Goal: Task Accomplishment & Management: Manage account settings

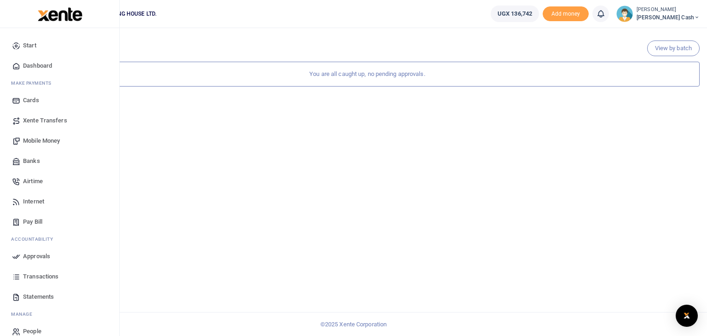
click at [47, 140] on span "Mobile Money" at bounding box center [41, 140] width 37 height 9
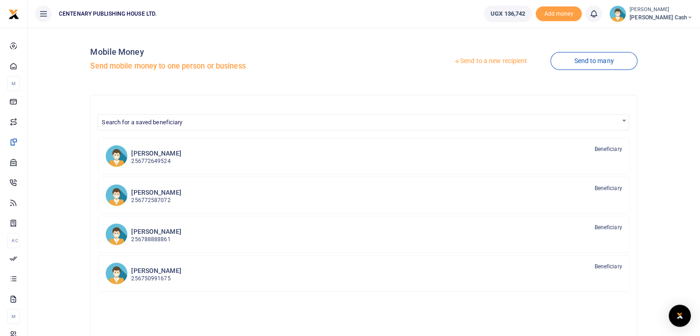
click at [472, 62] on link "Send to a new recipient" at bounding box center [490, 61] width 120 height 17
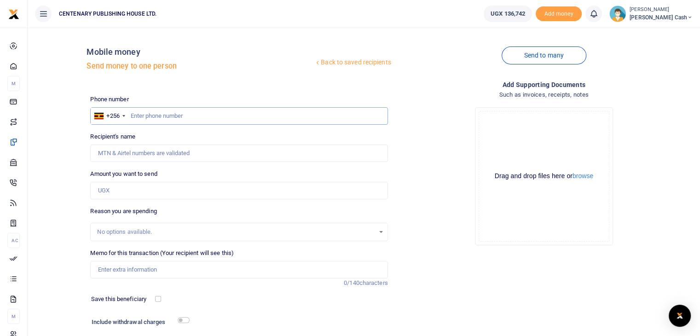
click at [133, 117] on input "text" at bounding box center [238, 115] width 297 height 17
type input "706607665"
type input "[PERSON_NAME]"
type input "706607665"
click at [177, 188] on input "Amount you want to send" at bounding box center [238, 190] width 297 height 17
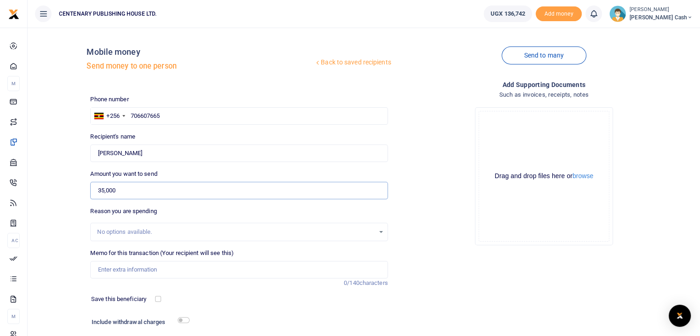
type input "35,000"
click at [124, 271] on input "Memo for this transaction (Your recipient will see this)" at bounding box center [238, 269] width 297 height 17
click at [98, 273] on input "Ctridge refil" at bounding box center [238, 269] width 297 height 17
click at [151, 270] on input "Cartridge refil" at bounding box center [238, 269] width 297 height 17
type input "Cartridge refill"
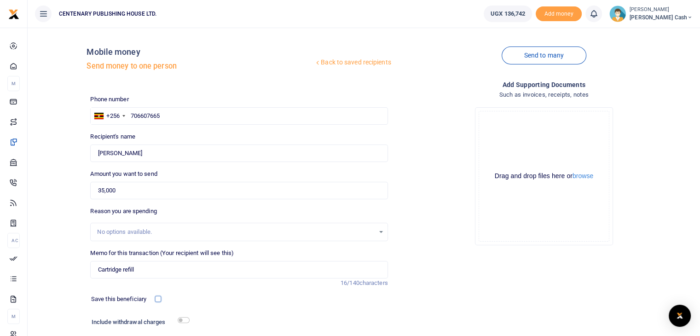
click at [159, 296] on input "checkbox" at bounding box center [158, 299] width 6 height 6
checkbox input "true"
click at [180, 317] on input "checkbox" at bounding box center [184, 320] width 12 height 6
checkbox input "true"
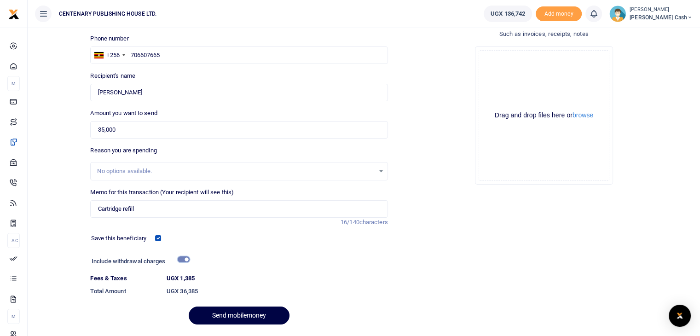
scroll to position [88, 0]
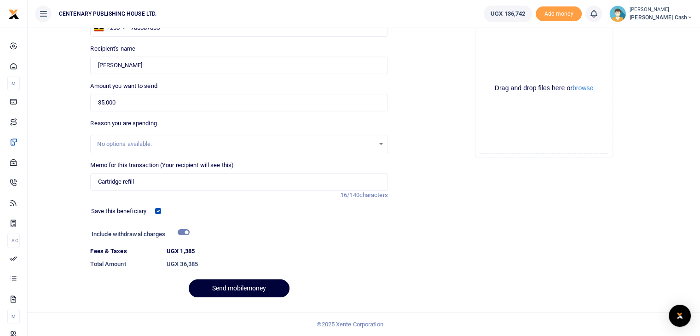
click at [252, 287] on button "Send mobilemoney" at bounding box center [239, 288] width 101 height 18
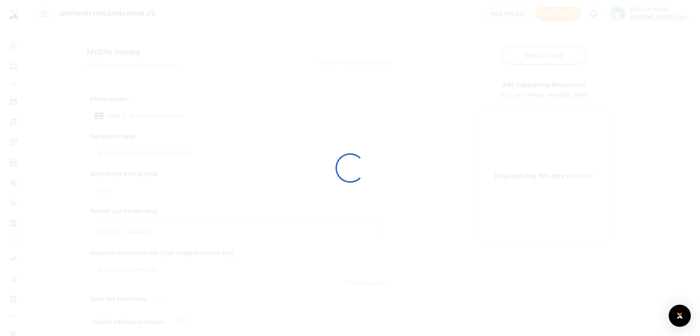
scroll to position [63, 0]
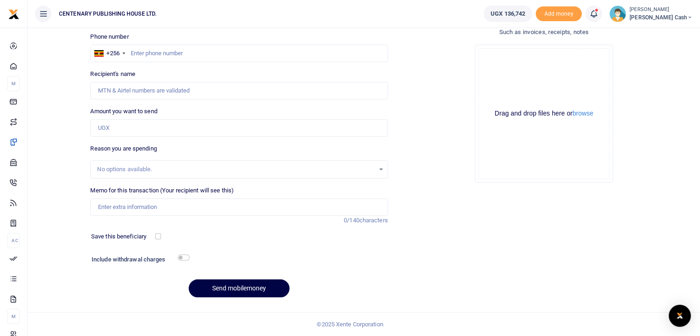
click at [598, 14] on icon at bounding box center [593, 14] width 9 height 10
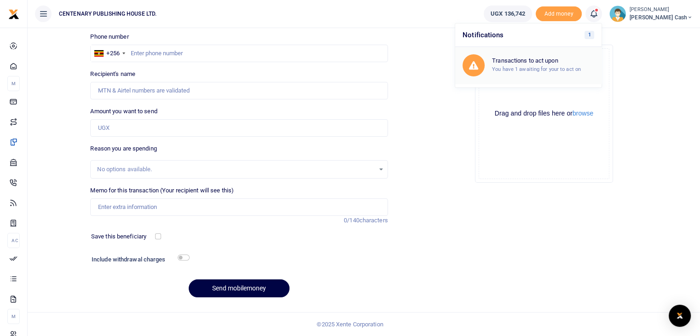
click at [581, 66] on small "You have 1 awaiting for your to act on" at bounding box center [536, 69] width 89 height 6
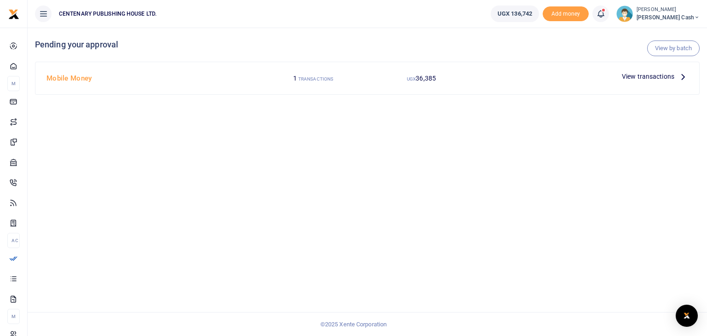
click at [670, 78] on span "View transactions" at bounding box center [647, 76] width 52 height 10
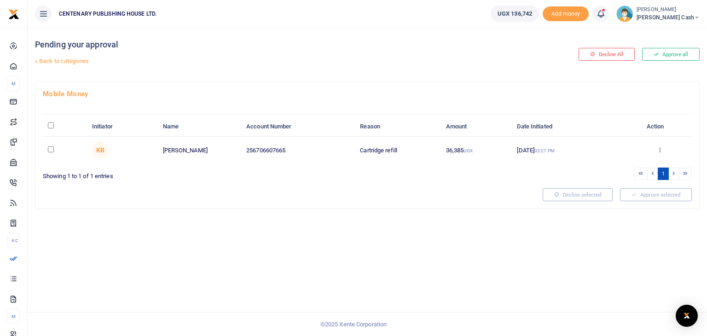
click at [658, 151] on icon at bounding box center [659, 149] width 6 height 6
click at [625, 167] on link "Approve" at bounding box center [625, 164] width 73 height 13
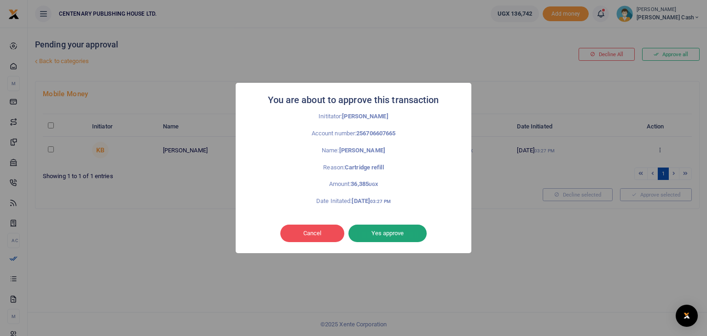
click at [390, 233] on button "Yes approve" at bounding box center [387, 232] width 78 height 17
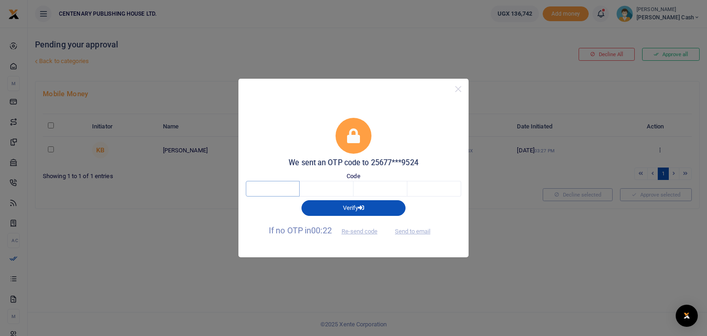
click at [271, 190] on input "text" at bounding box center [273, 189] width 54 height 16
type input "1"
type input "2"
type input "7"
type input "8"
